Goal: Information Seeking & Learning: Find specific page/section

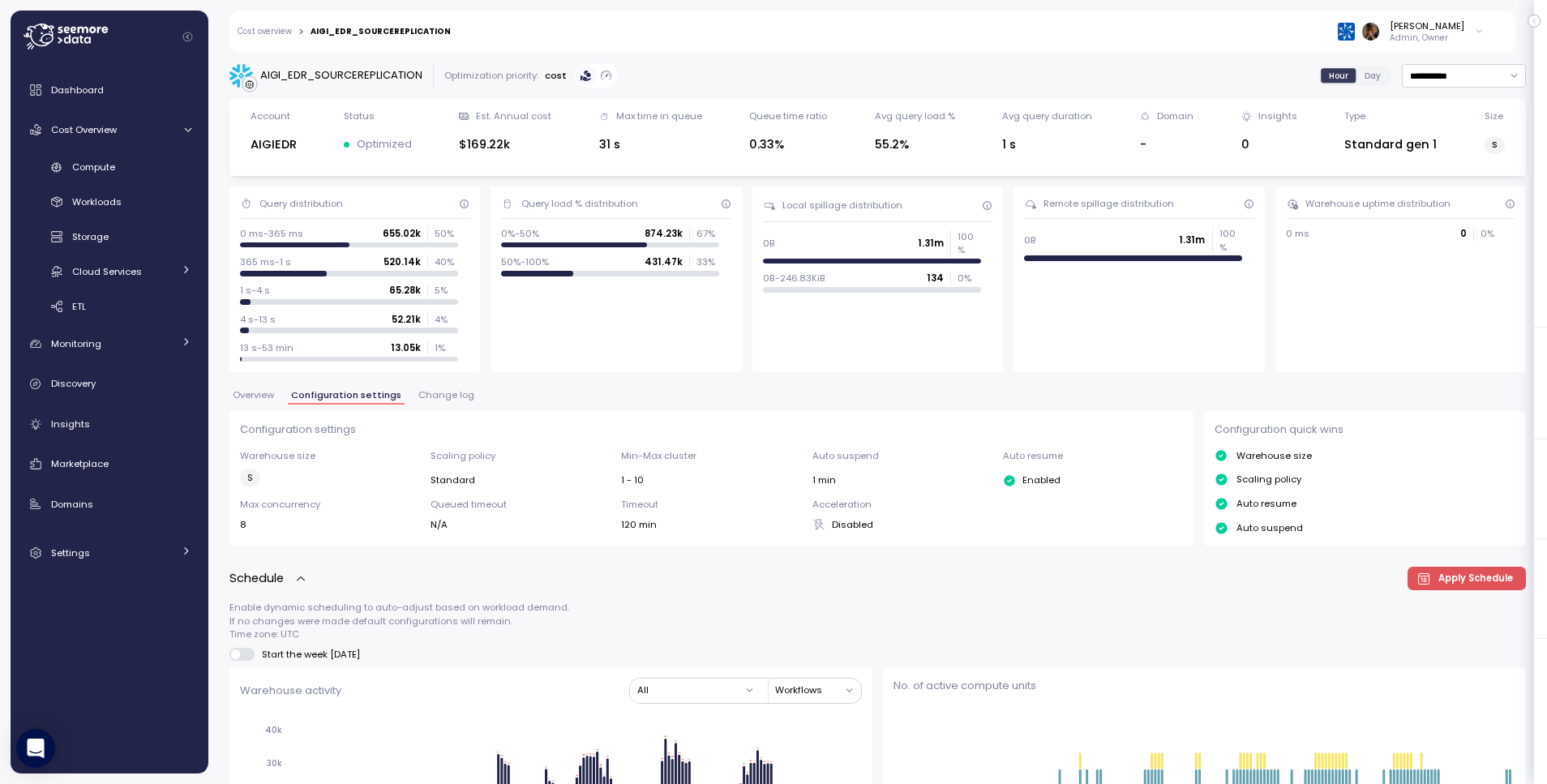
scroll to position [992, 0]
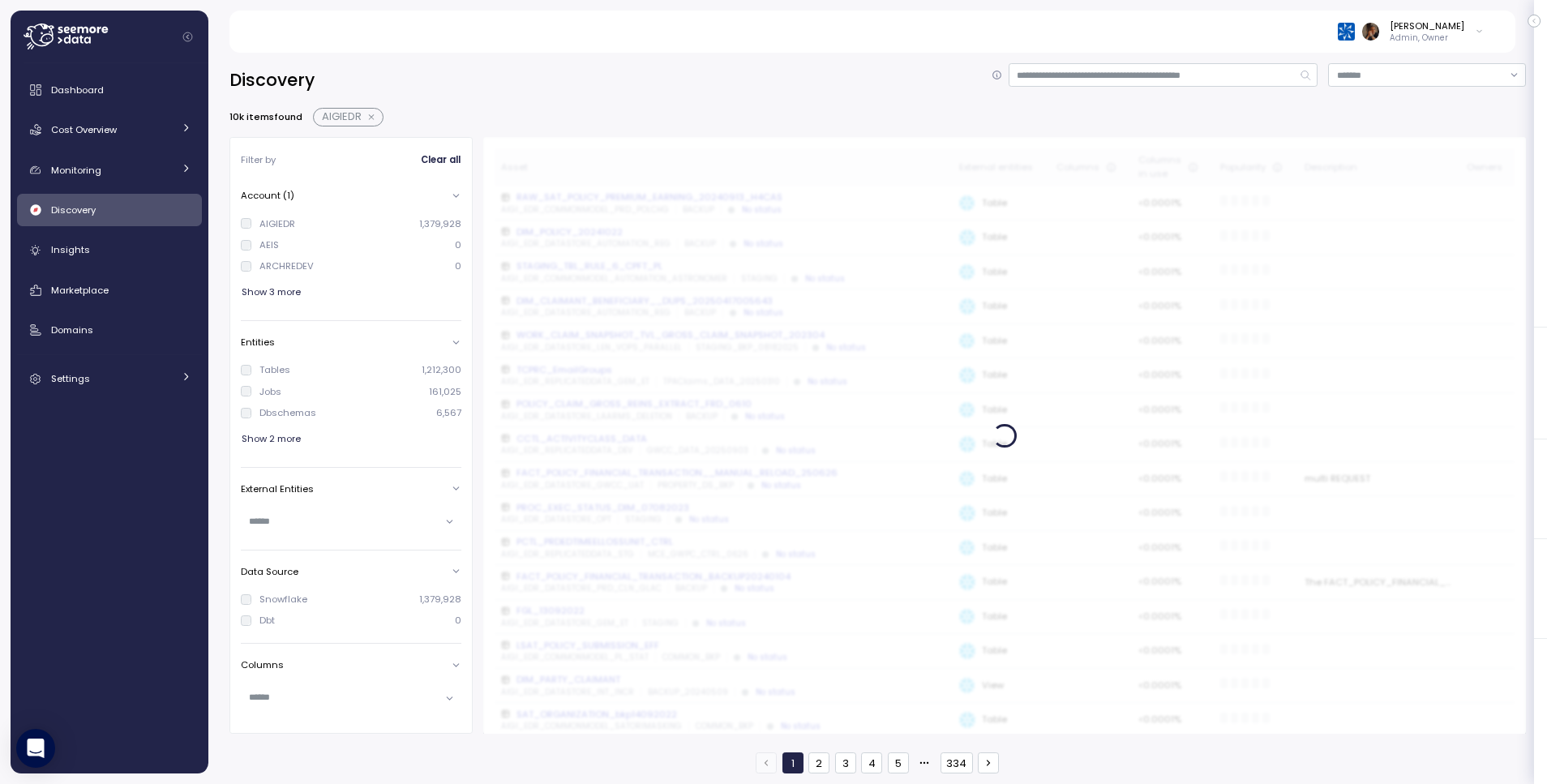
scroll to position [485, 0]
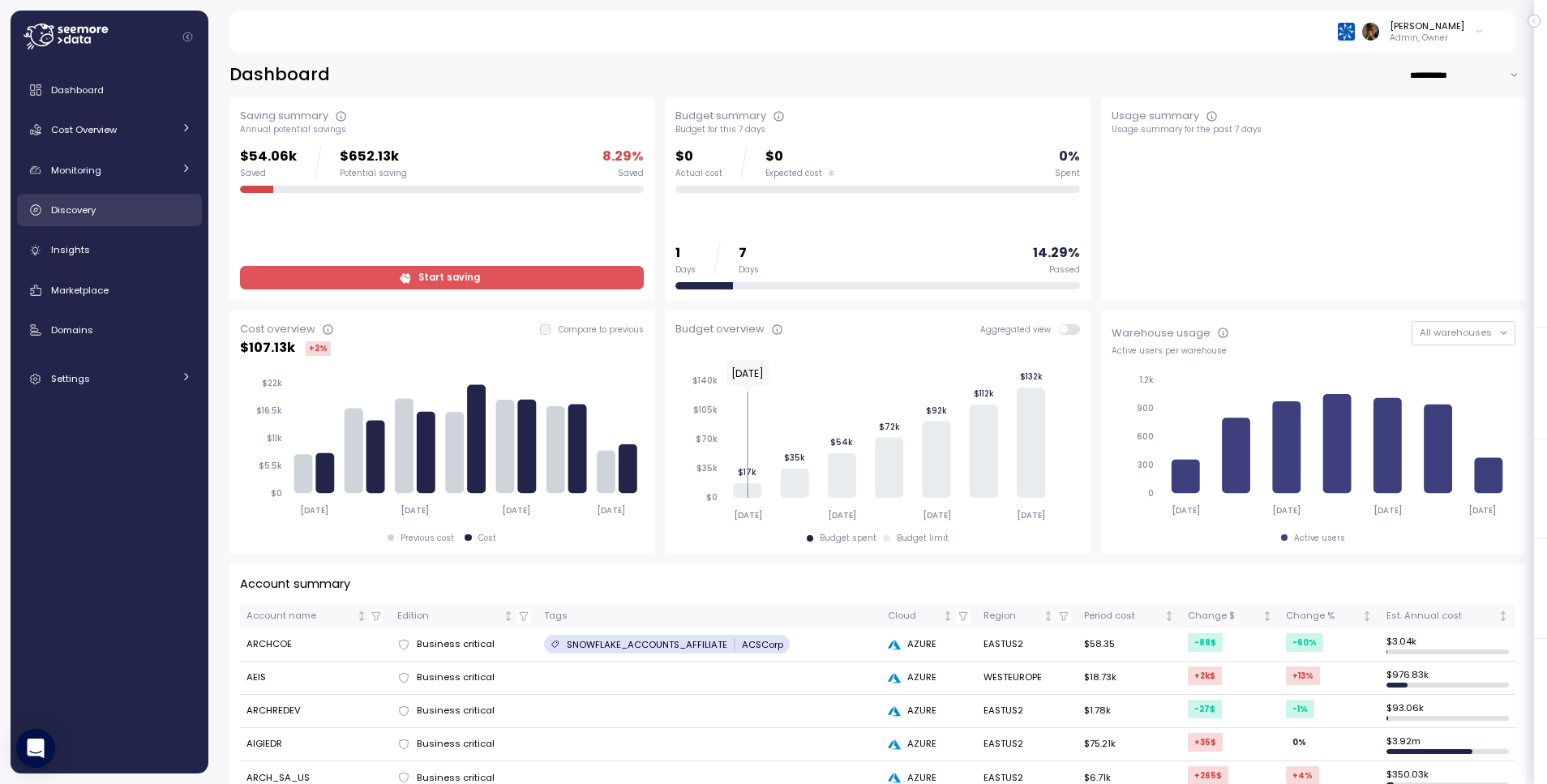
click at [112, 224] on link "Discovery" at bounding box center [110, 209] width 185 height 32
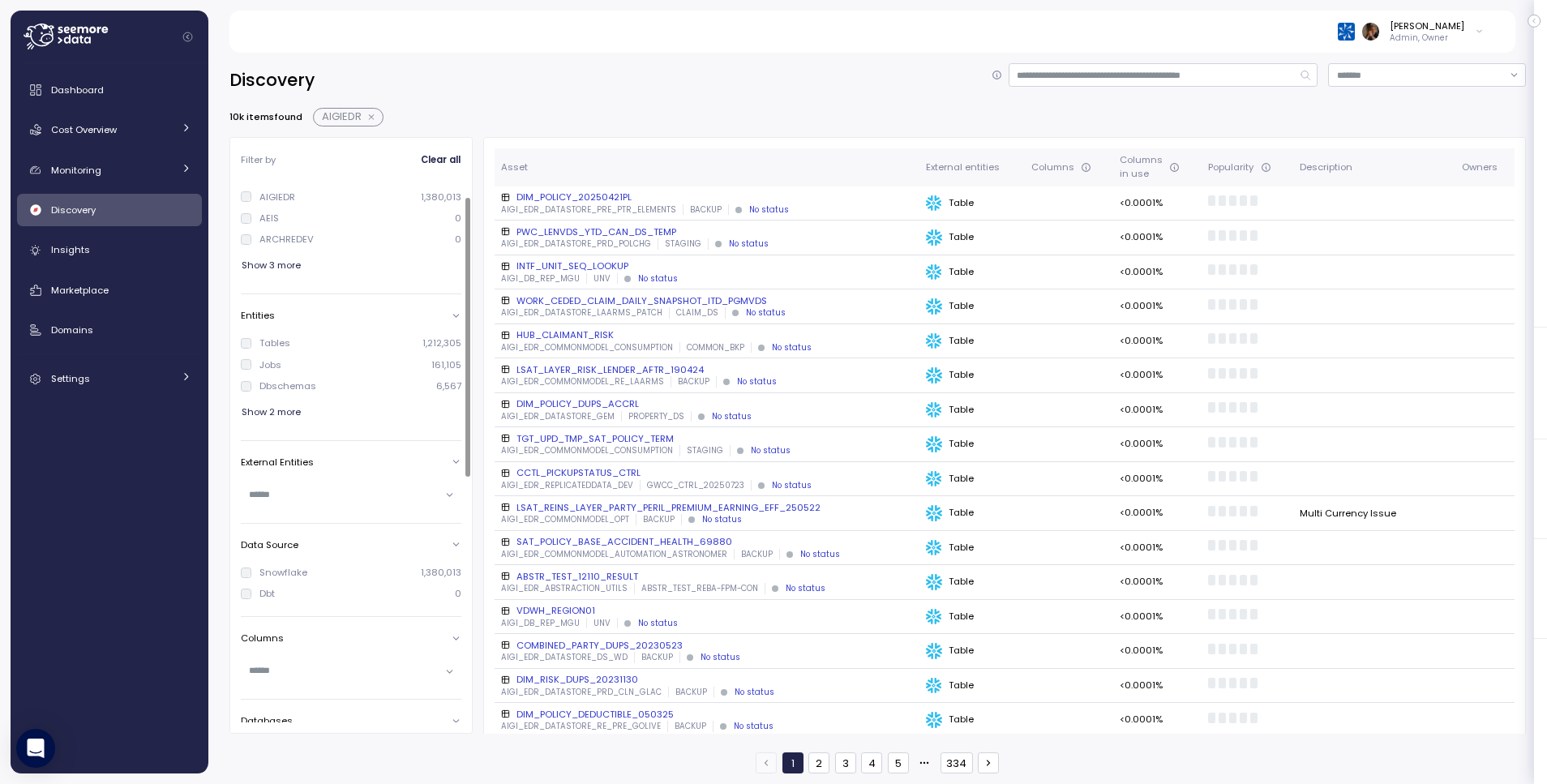
scroll to position [29, 0]
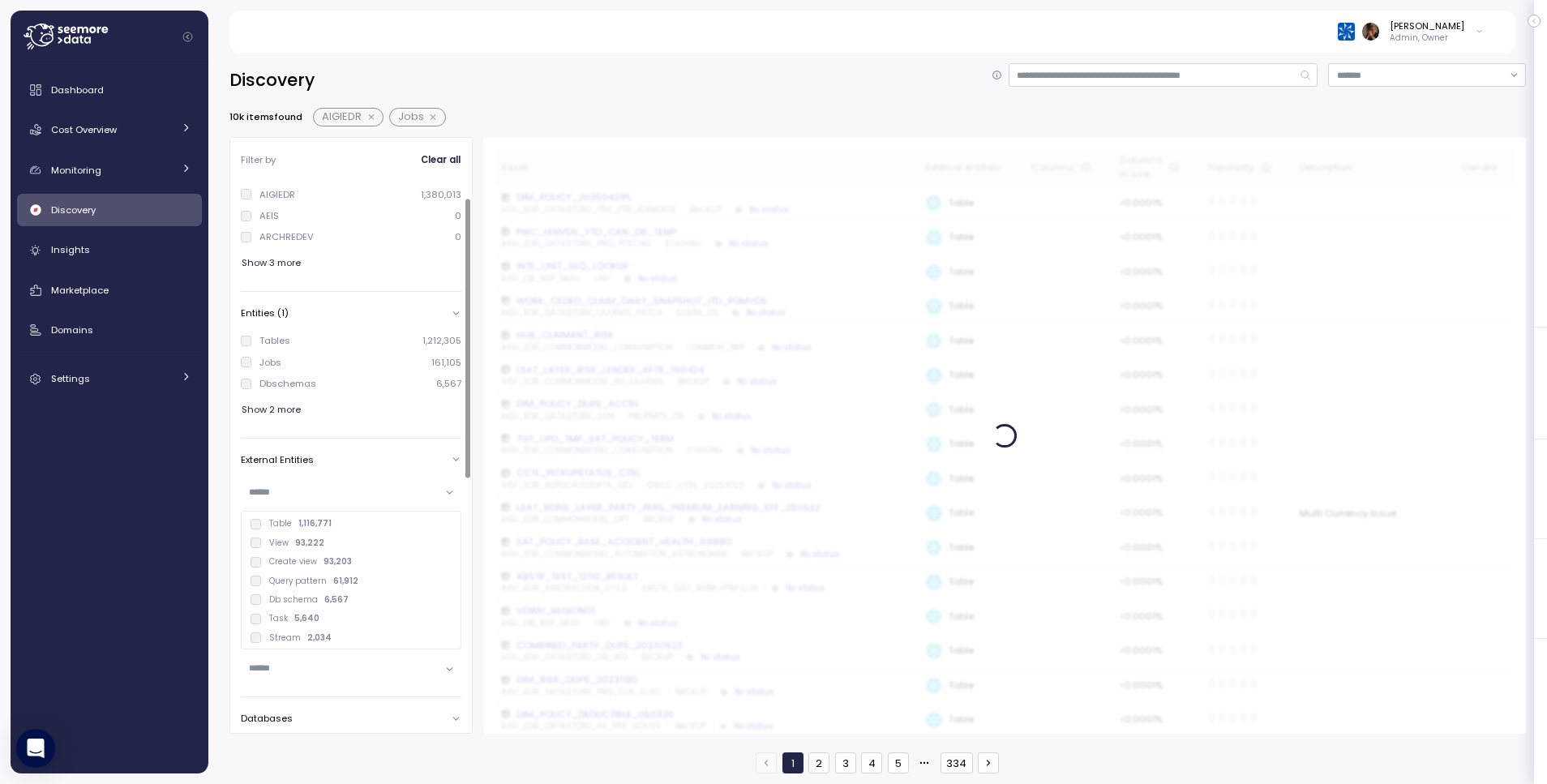
click at [332, 493] on input "text" at bounding box center [344, 492] width 190 height 15
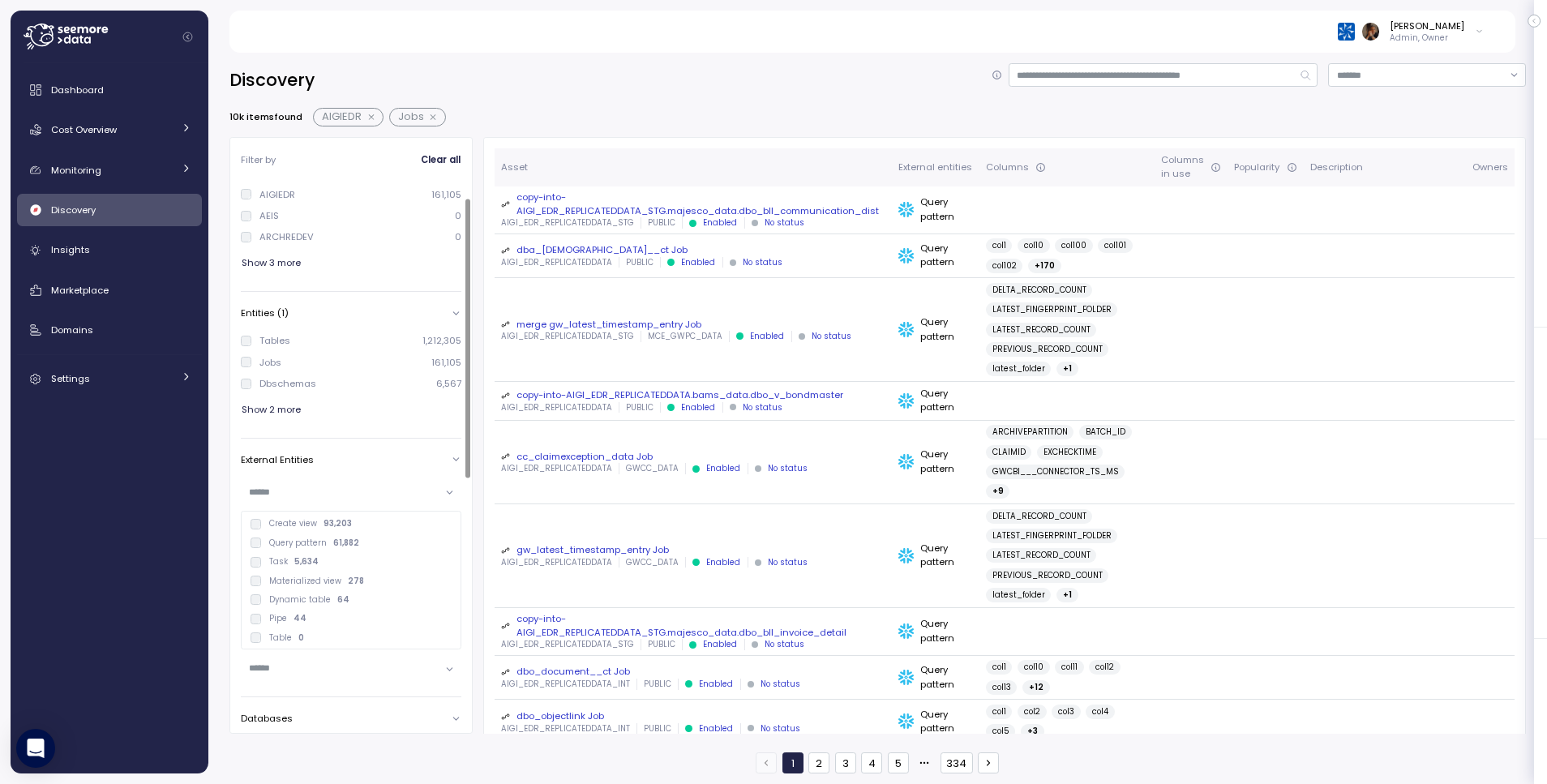
click at [211, 453] on div "Discovery 10k items found AIGIEDR Jobs Filter by Clear all Account (1) AIGIEDR …" at bounding box center [878, 413] width 1339 height 742
click at [313, 505] on div at bounding box center [351, 493] width 221 height 40
click at [313, 489] on input "text" at bounding box center [344, 492] width 190 height 15
click at [222, 525] on div "Discovery 10k items found AIGIEDR Jobs Filter by Clear all Account (1) AIGIEDR …" at bounding box center [878, 413] width 1339 height 742
